Goal: Task Accomplishment & Management: Use online tool/utility

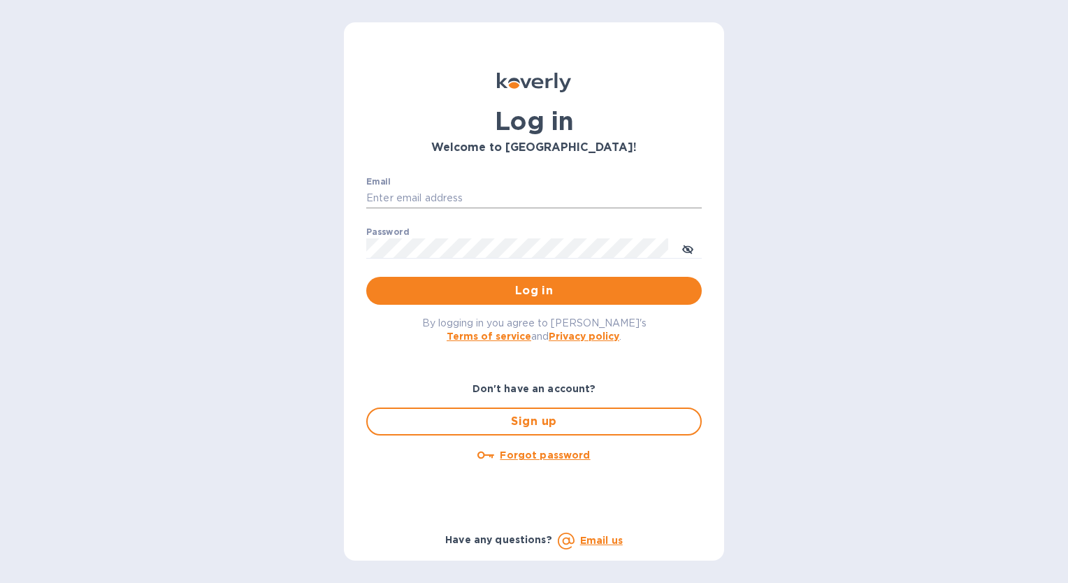
click at [450, 199] on input "Email" at bounding box center [534, 198] width 336 height 21
type input "[EMAIL_ADDRESS][DOMAIN_NAME]"
click at [552, 292] on span "Log in" at bounding box center [534, 291] width 313 height 17
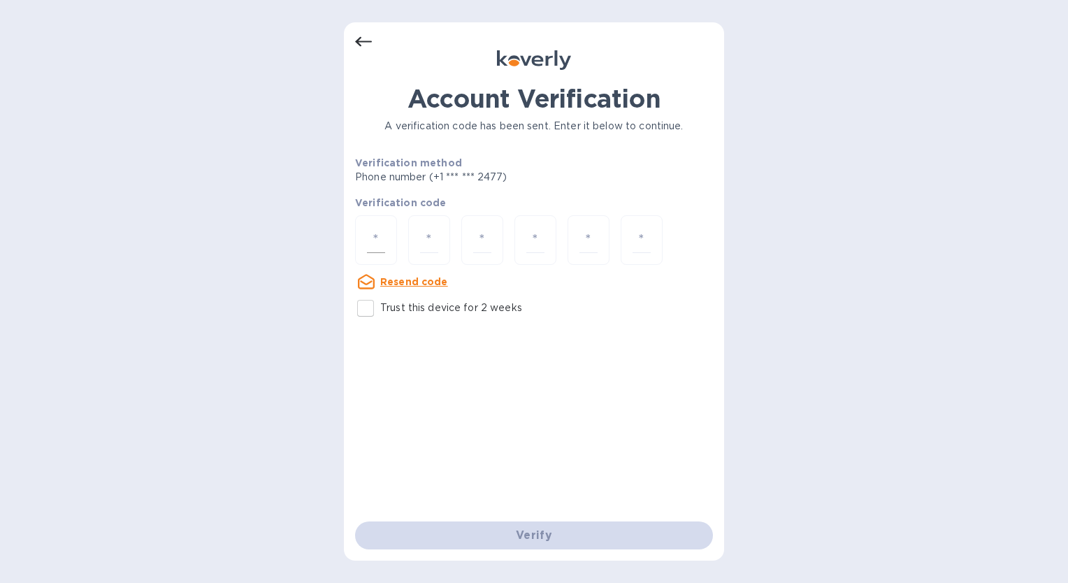
click at [375, 236] on input "number" at bounding box center [376, 240] width 18 height 26
type input "7"
type input "3"
type input "5"
type input "0"
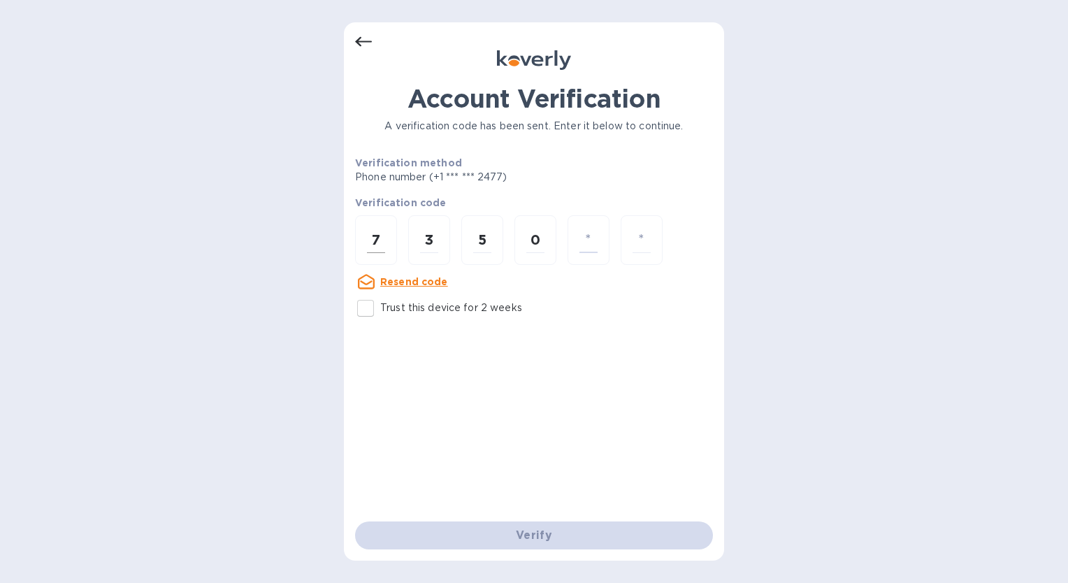
type input "7"
type input "5"
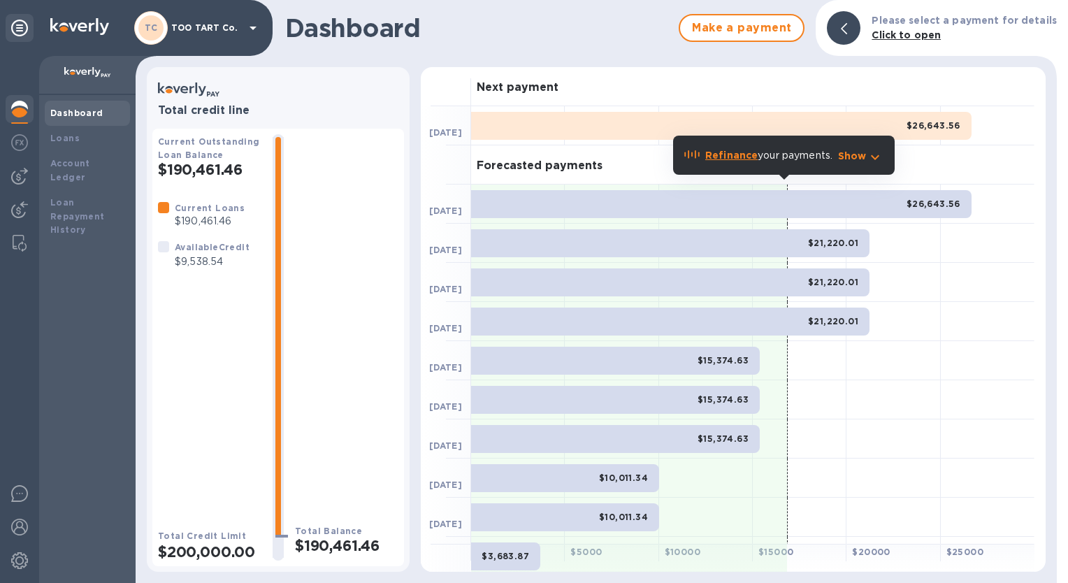
click at [817, 158] on p "Refinance your payments." at bounding box center [769, 155] width 127 height 15
click at [875, 157] on icon "button" at bounding box center [875, 157] width 17 height 17
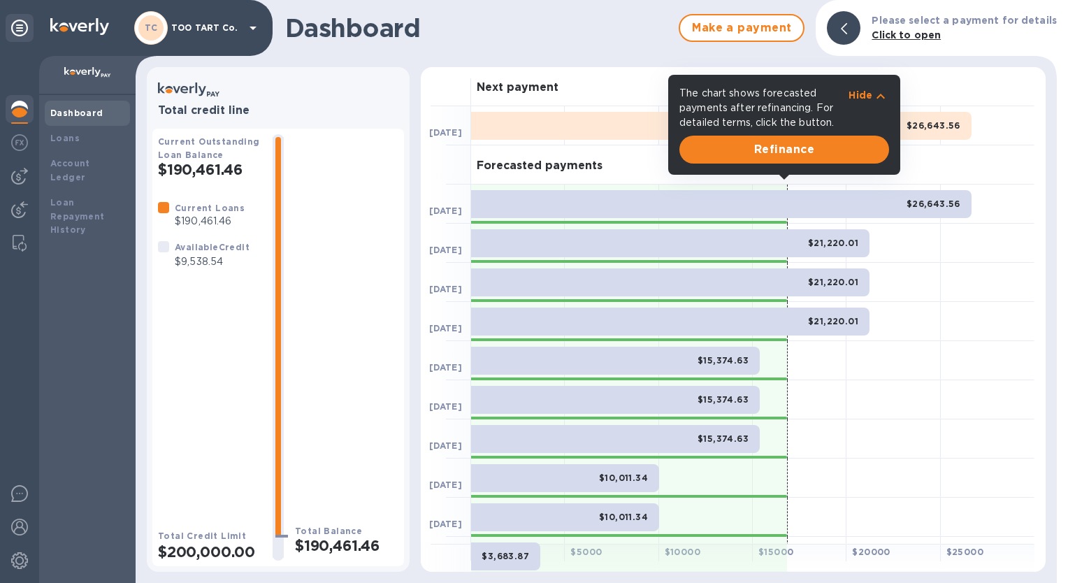
click at [880, 93] on icon "button" at bounding box center [881, 96] width 17 height 17
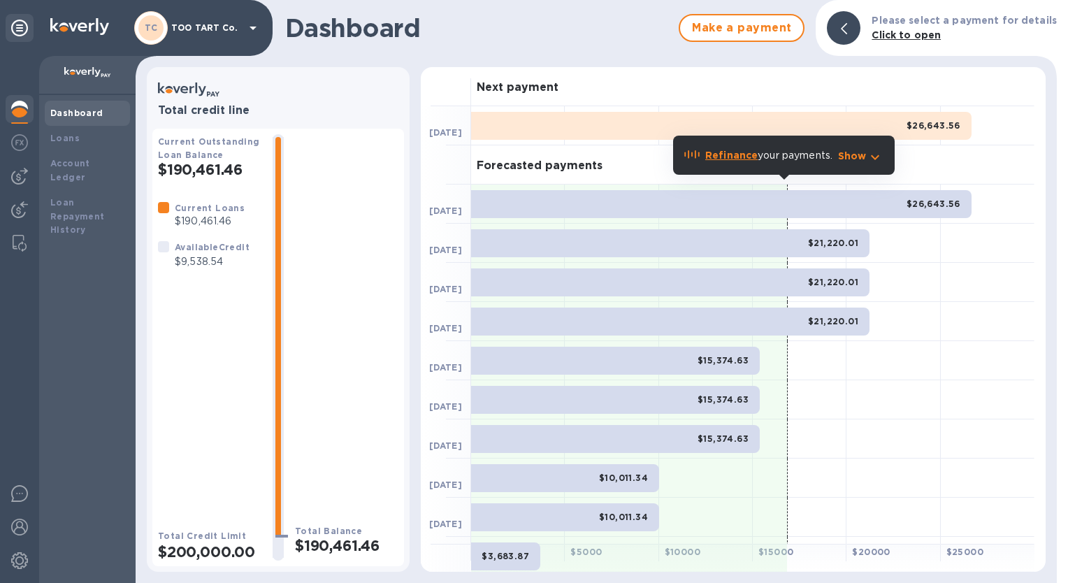
click at [917, 176] on div "Forecasted payments" at bounding box center [753, 164] width 564 height 39
click at [864, 157] on p "Show" at bounding box center [852, 156] width 29 height 14
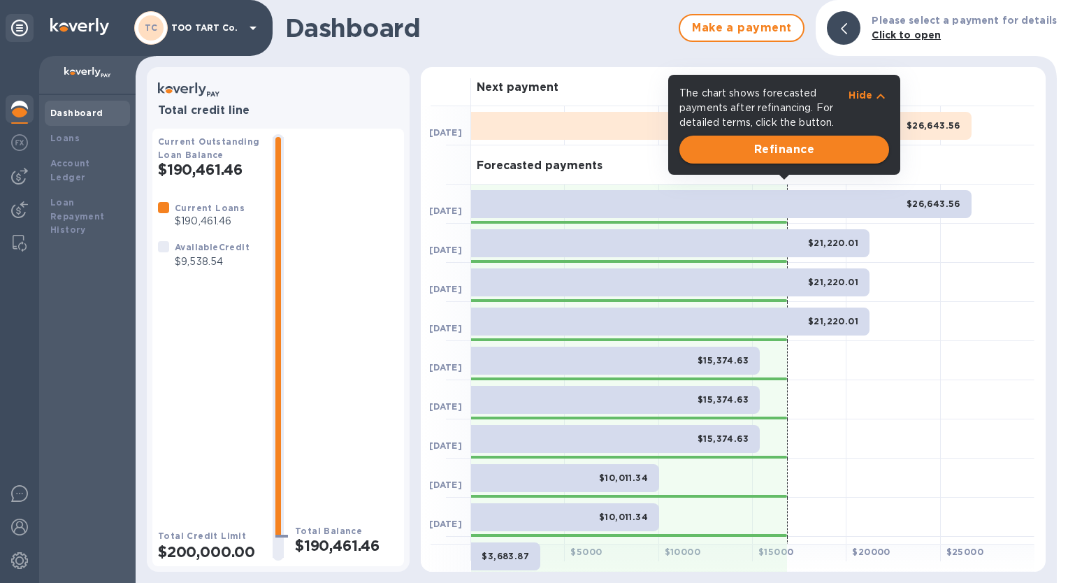
click at [798, 155] on span "Refinance" at bounding box center [784, 149] width 187 height 17
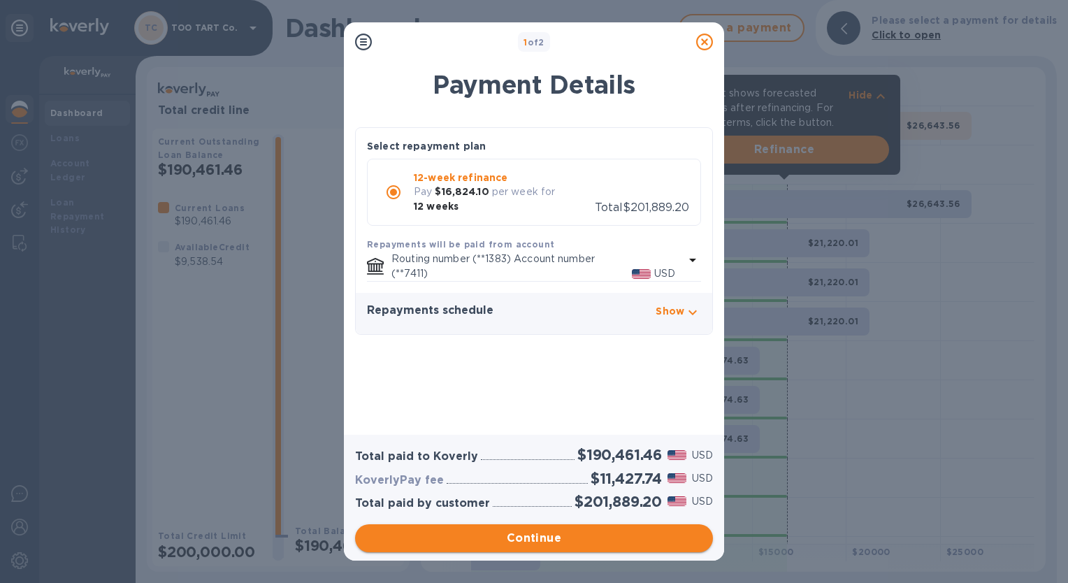
click at [537, 533] on span "Continue" at bounding box center [534, 538] width 336 height 17
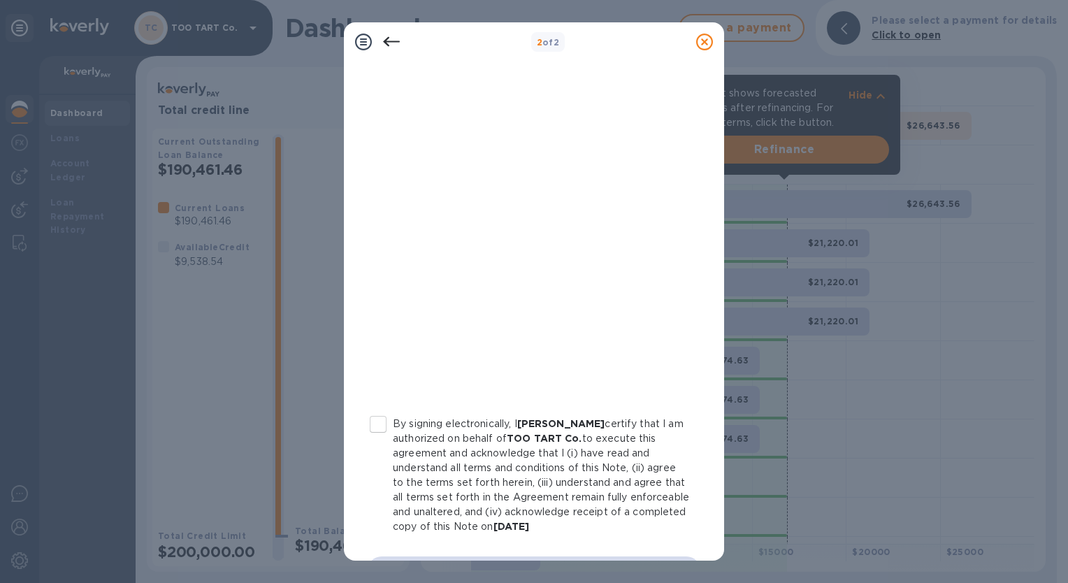
scroll to position [180, 0]
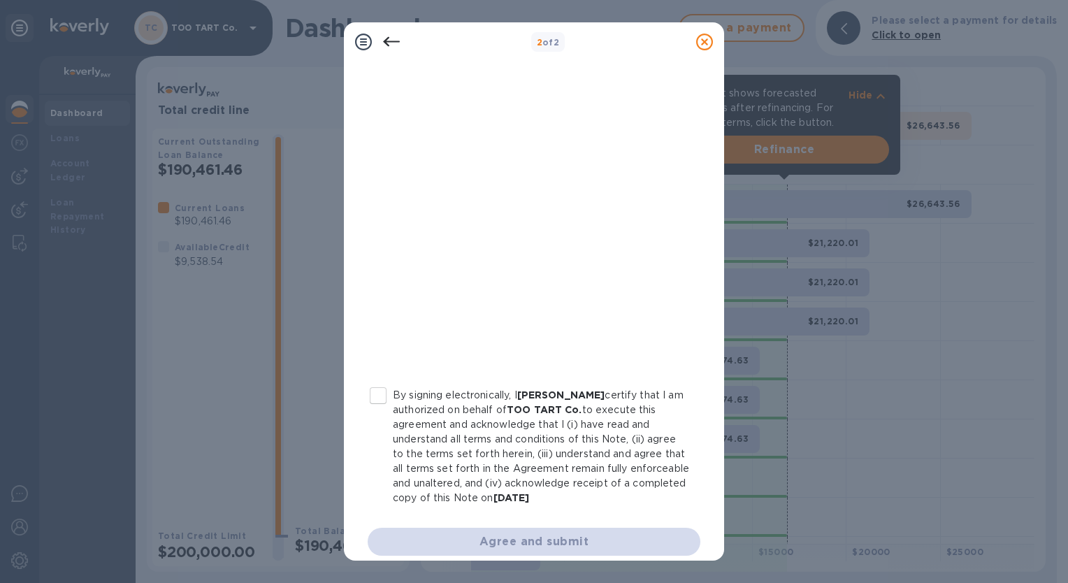
click at [372, 397] on input "By signing electronically, I gila green certify that I am authorized on behalf …" at bounding box center [378, 395] width 29 height 29
checkbox input "true"
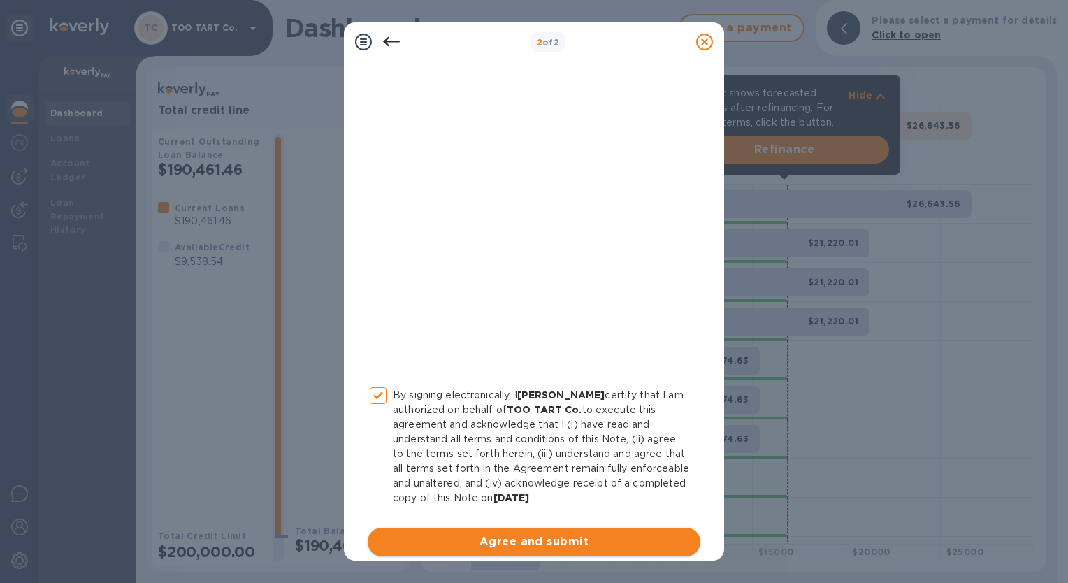
click at [527, 545] on span "Agree and submit" at bounding box center [534, 542] width 310 height 17
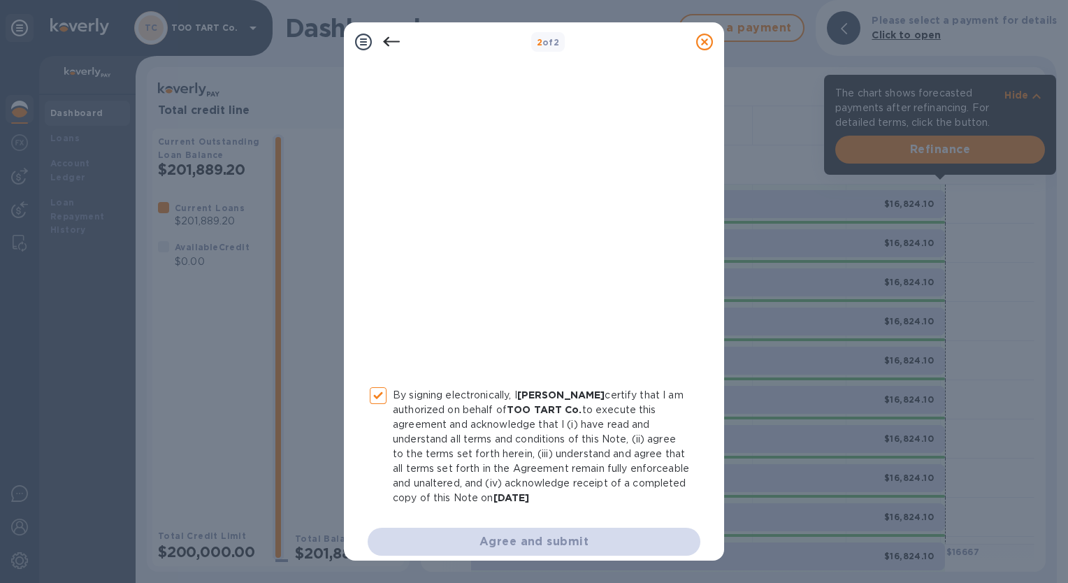
click at [550, 544] on div "Agree and submit" at bounding box center [534, 542] width 333 height 28
click at [706, 45] on icon at bounding box center [704, 42] width 17 height 17
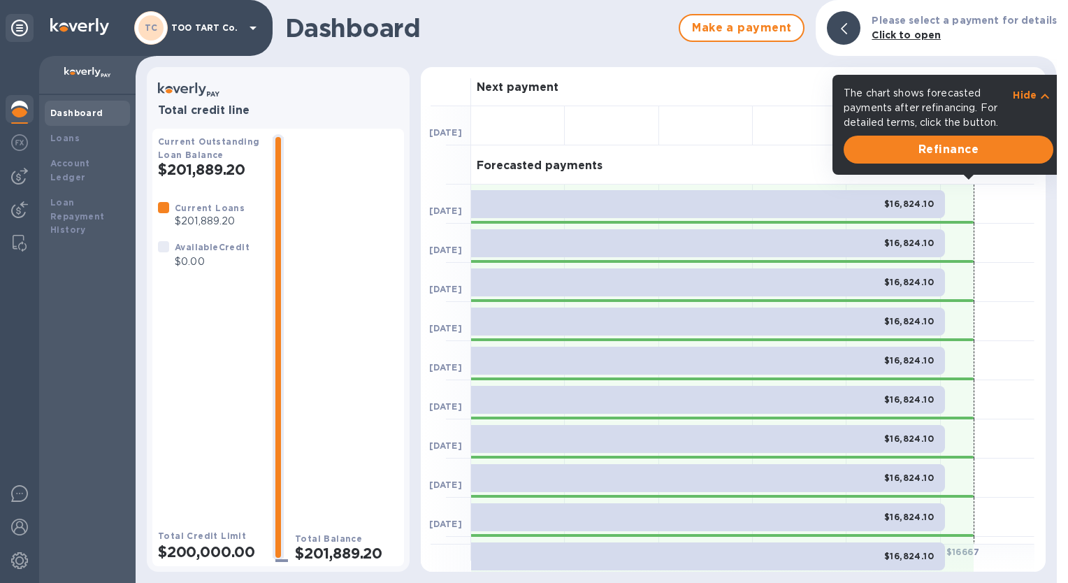
click at [517, 87] on h3 "Next payment" at bounding box center [518, 87] width 82 height 13
click at [73, 110] on b "Dashboard" at bounding box center [76, 113] width 53 height 10
click at [1035, 96] on icon "button" at bounding box center [1035, 96] width 17 height 17
